Goal: Task Accomplishment & Management: Use online tool/utility

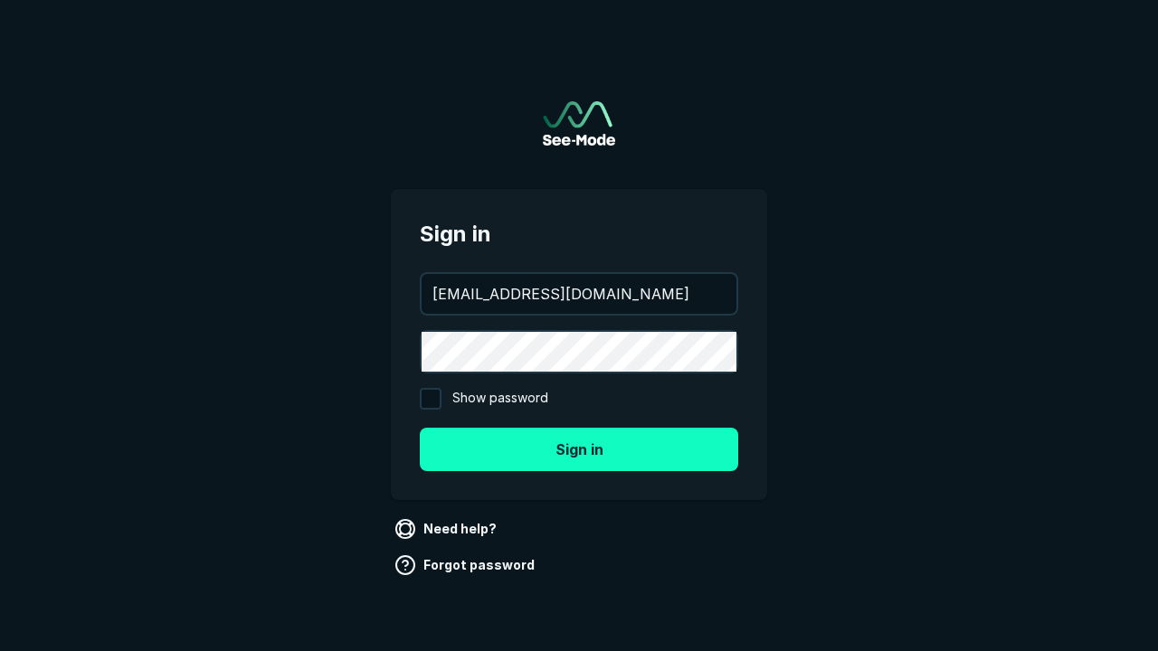
click at [579, 449] on button "Sign in" at bounding box center [579, 449] width 318 height 43
